Goal: Transaction & Acquisition: Purchase product/service

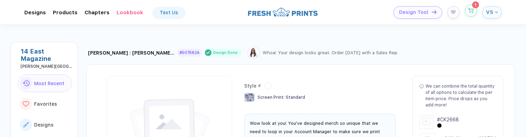
click at [469, 11] on icon "button" at bounding box center [471, 10] width 6 height 5
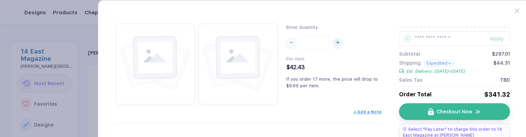
scroll to position [47, 0]
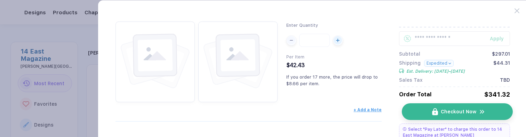
click at [431, 111] on button "Checkout Now" at bounding box center [457, 111] width 111 height 17
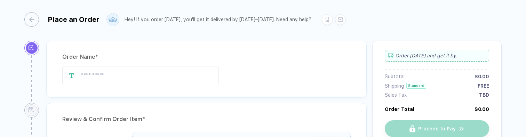
type input "**********"
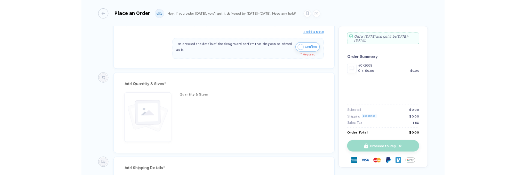
scroll to position [236, 0]
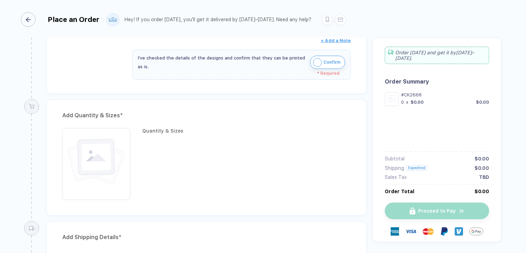
click at [24, 19] on div "button" at bounding box center [28, 19] width 15 height 15
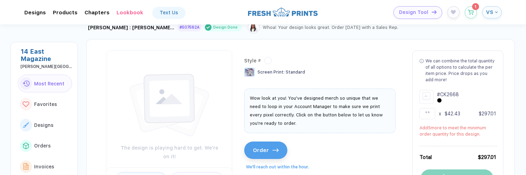
scroll to position [29, 0]
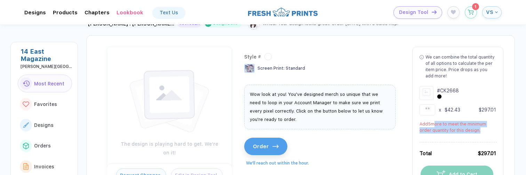
drag, startPoint x: 474, startPoint y: 129, endPoint x: 431, endPoint y: 125, distance: 43.8
click at [431, 125] on div "Add 5 more to meet the minimum order quantity for this design." at bounding box center [458, 127] width 77 height 13
copy div "more to meet the minimum order quantity for this design"
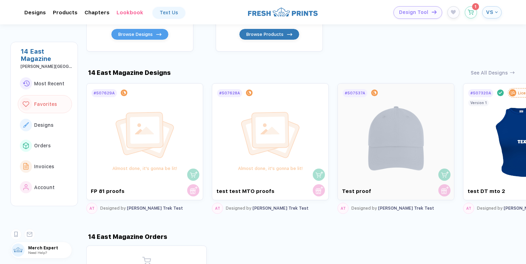
scroll to position [340, 0]
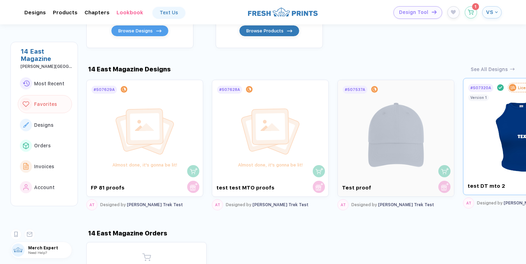
click at [488, 133] on img at bounding box center [522, 134] width 78 height 82
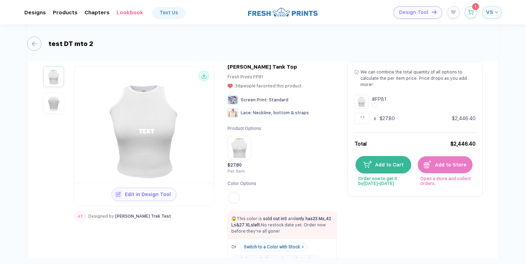
scroll to position [372, 0]
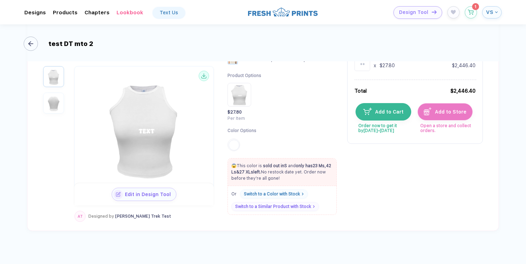
click at [33, 42] on icon "button" at bounding box center [30, 43] width 5 height 5
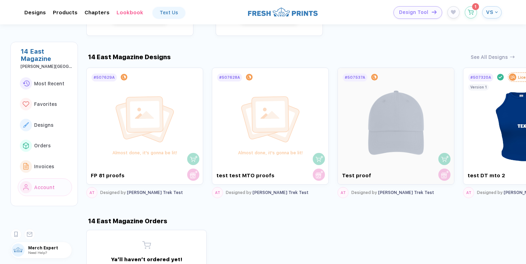
scroll to position [354, 0]
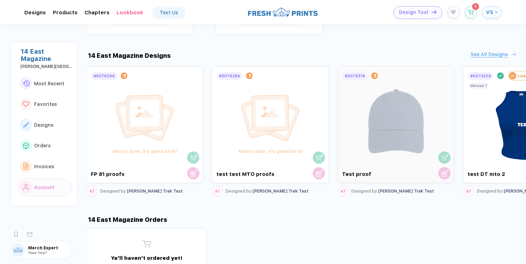
click at [485, 52] on div "See All Designs" at bounding box center [489, 55] width 37 height 6
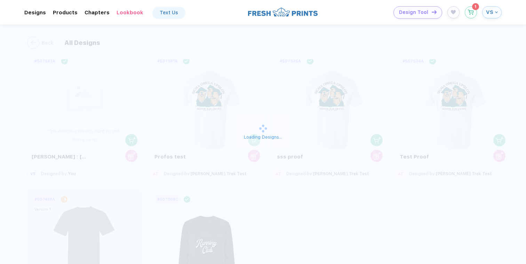
scroll to position [165, 0]
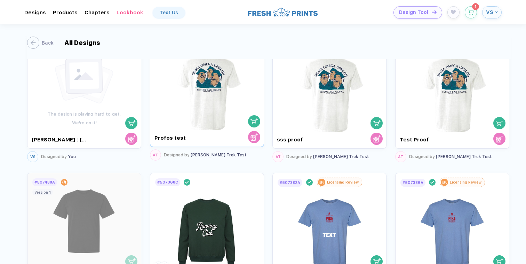
click at [222, 113] on img at bounding box center [207, 88] width 69 height 83
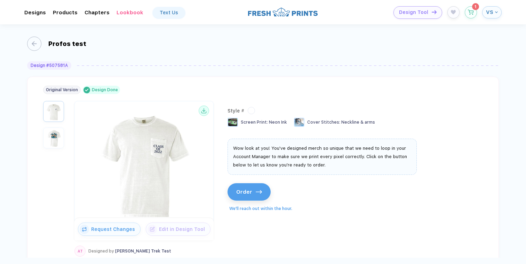
scroll to position [42, 0]
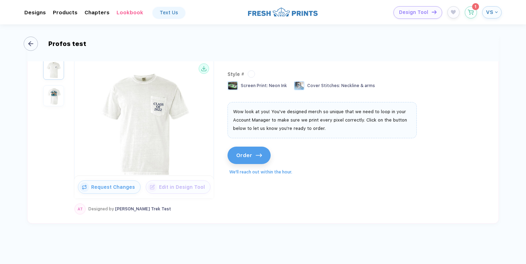
click at [35, 40] on div "button" at bounding box center [31, 44] width 14 height 14
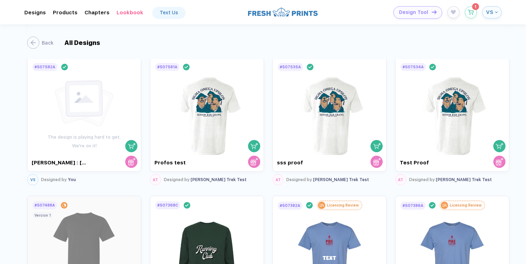
scroll to position [171, 0]
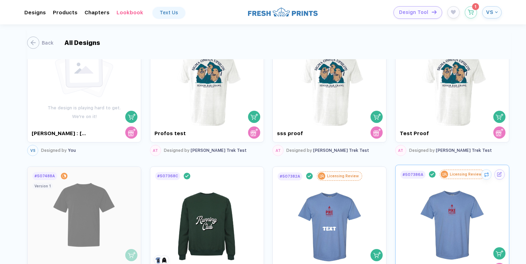
click at [429, 200] on img at bounding box center [452, 220] width 69 height 83
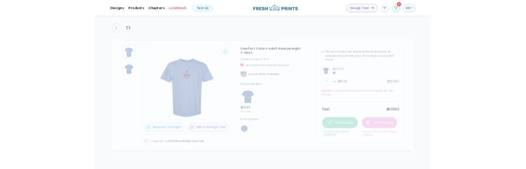
scroll to position [62, 0]
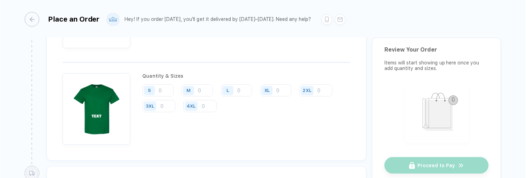
scroll to position [624, 0]
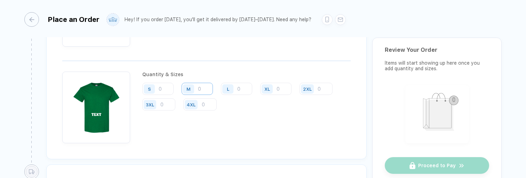
click at [199, 88] on input "number" at bounding box center [197, 89] width 31 height 12
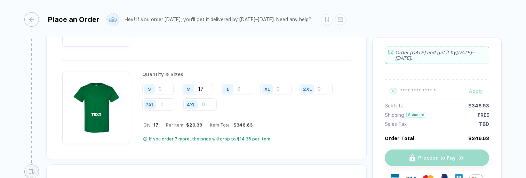
type input "17"
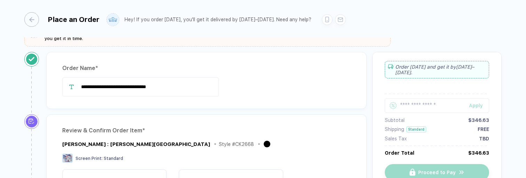
scroll to position [0, 0]
